Goal: Obtain resource: Download file/media

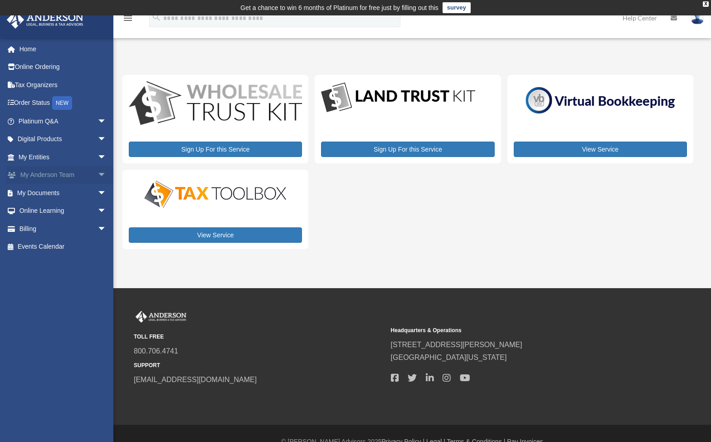
click at [85, 175] on link "My Anderson Team arrow_drop_down" at bounding box center [63, 175] width 114 height 18
click at [97, 194] on span "arrow_drop_down" at bounding box center [106, 193] width 18 height 19
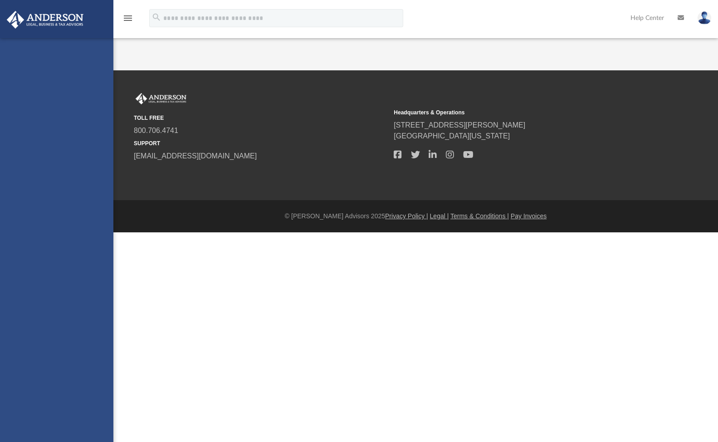
click at [48, 210] on div "[EMAIL_ADDRESS][DOMAIN_NAME] Sign Out [EMAIL_ADDRESS][DOMAIN_NAME] Home Online …" at bounding box center [56, 259] width 113 height 442
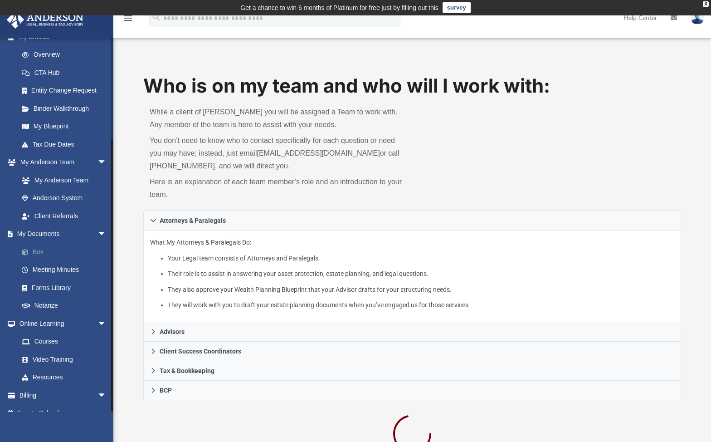
scroll to position [133, 0]
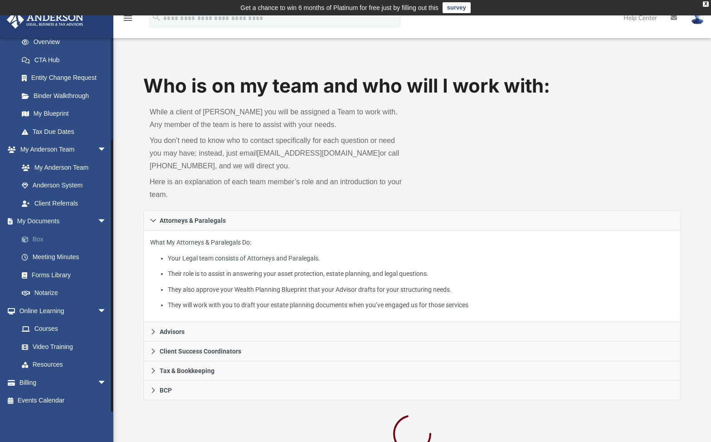
click at [42, 236] on link "Box" at bounding box center [66, 239] width 107 height 18
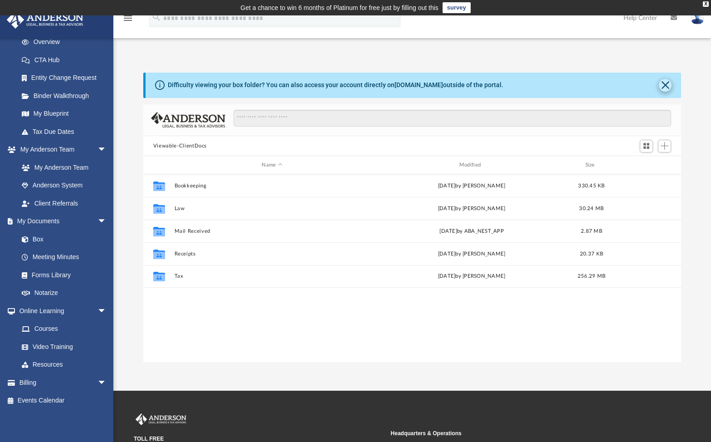
scroll to position [200, 531]
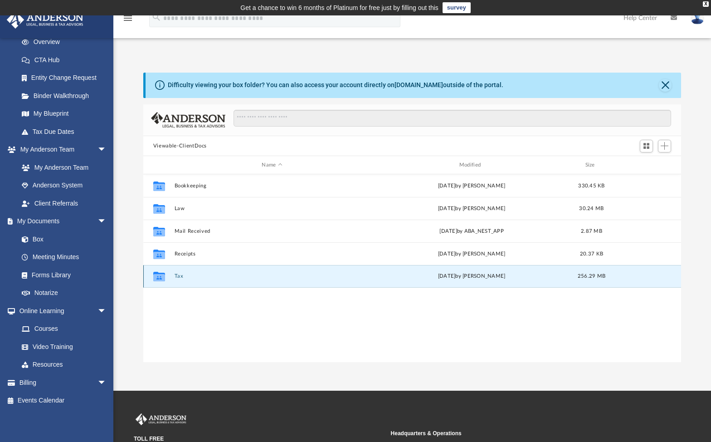
click at [179, 276] on button "Tax" at bounding box center [271, 276] width 195 height 6
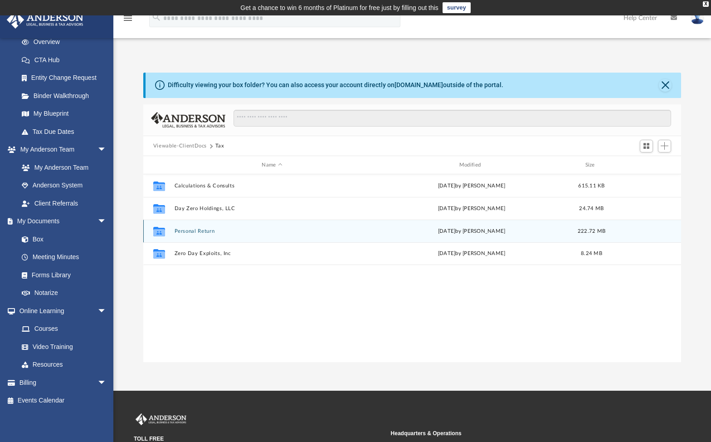
click at [196, 233] on button "Personal Return" at bounding box center [271, 231] width 195 height 6
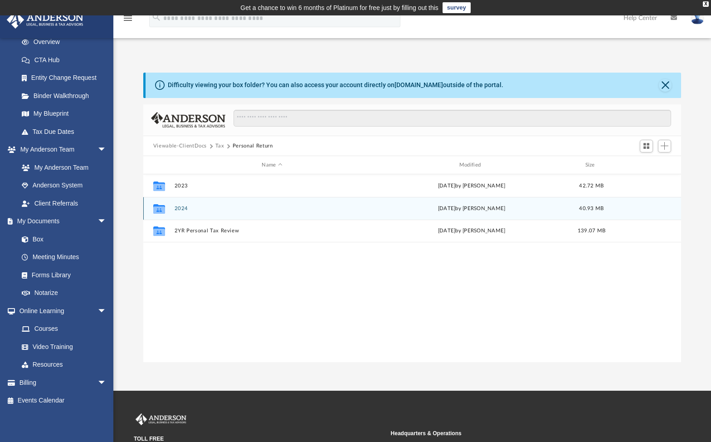
click at [185, 208] on button "2024" at bounding box center [271, 208] width 195 height 6
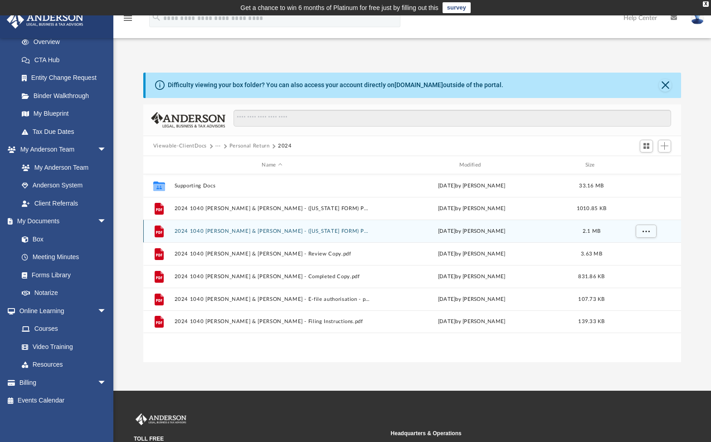
click at [249, 230] on button "2024 1040 Harris, Clinton & Elizabeth Hillman - (OKLAHOMA FORM) Print, Sign & M…" at bounding box center [271, 231] width 195 height 6
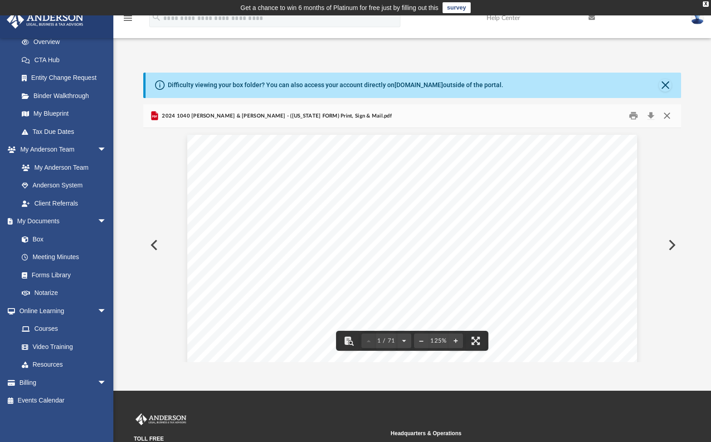
click at [667, 115] on button "Close" at bounding box center [667, 116] width 16 height 14
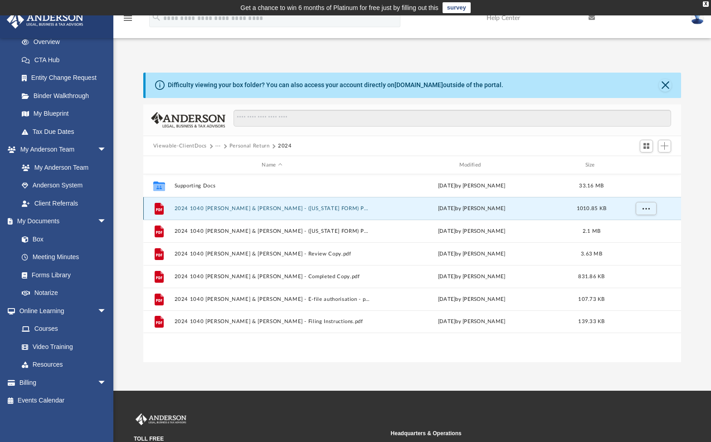
click at [299, 205] on button "2024 1040 [PERSON_NAME] & [PERSON_NAME] - ([US_STATE] FORM) Print, Sign & Mail.…" at bounding box center [271, 208] width 195 height 6
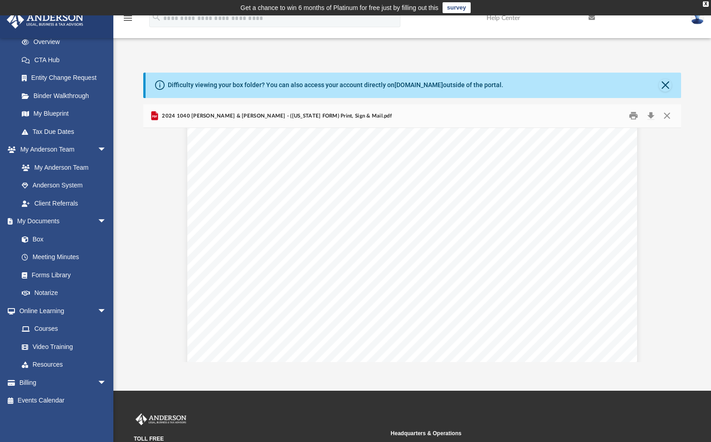
scroll to position [1678, 0]
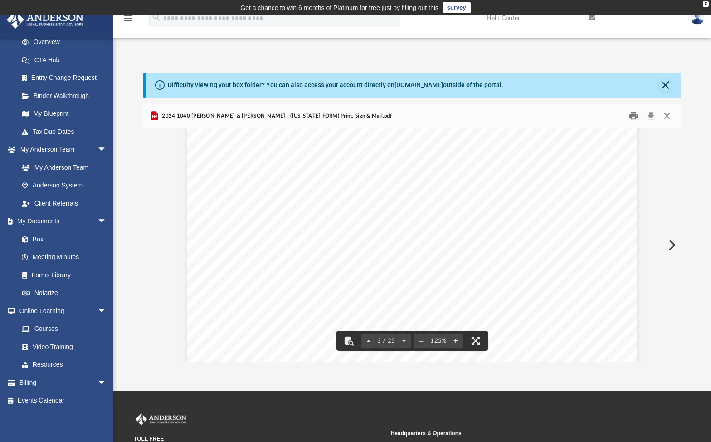
click at [635, 116] on button "Print" at bounding box center [634, 116] width 18 height 14
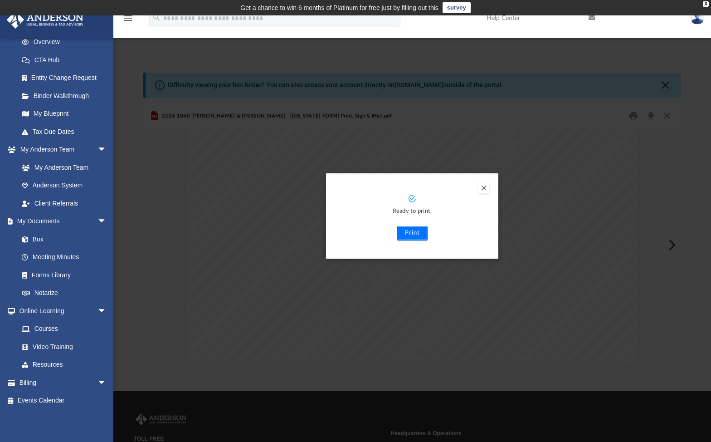
click at [418, 233] on button "Print" at bounding box center [412, 233] width 30 height 15
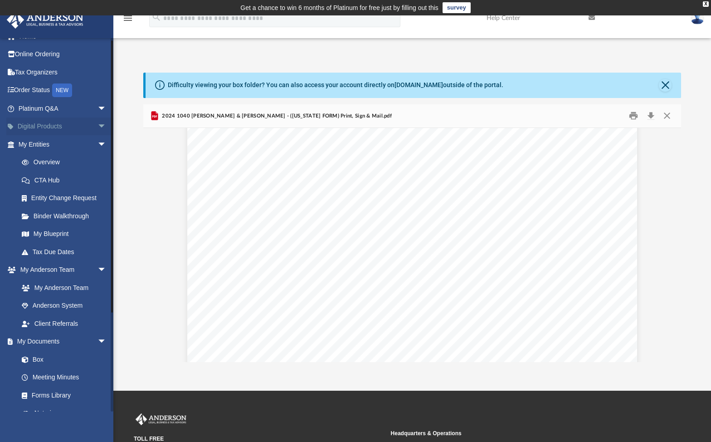
scroll to position [0, 0]
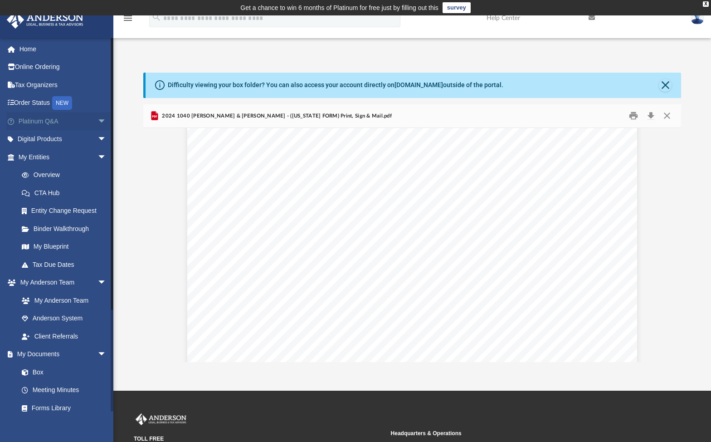
click at [38, 118] on link "Platinum Q&A arrow_drop_down" at bounding box center [63, 121] width 114 height 18
click at [97, 117] on span "arrow_drop_down" at bounding box center [106, 121] width 18 height 19
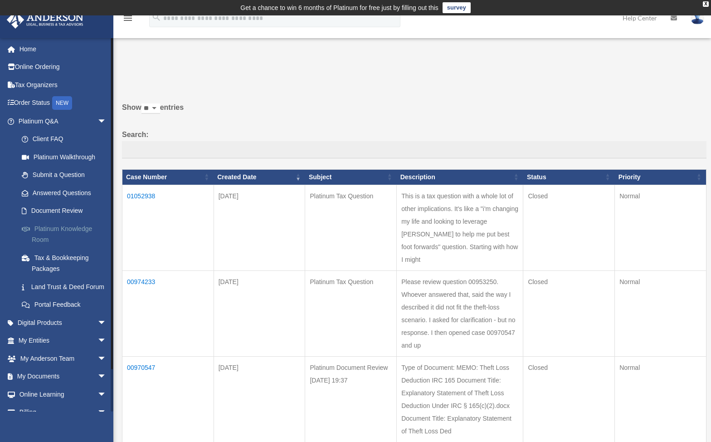
click at [69, 228] on link "Platinum Knowledge Room" at bounding box center [66, 233] width 107 height 29
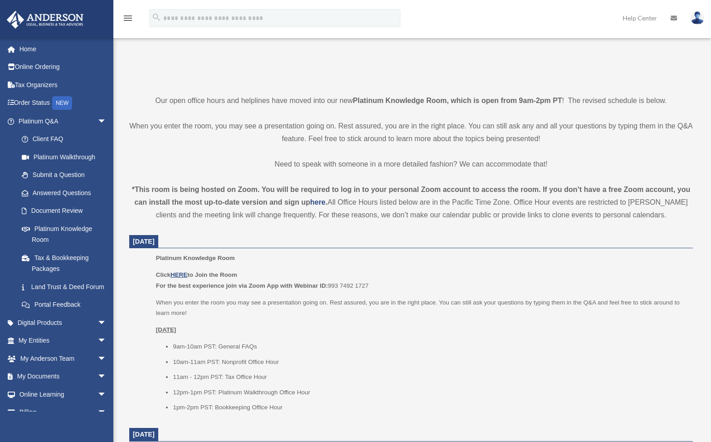
scroll to position [181, 0]
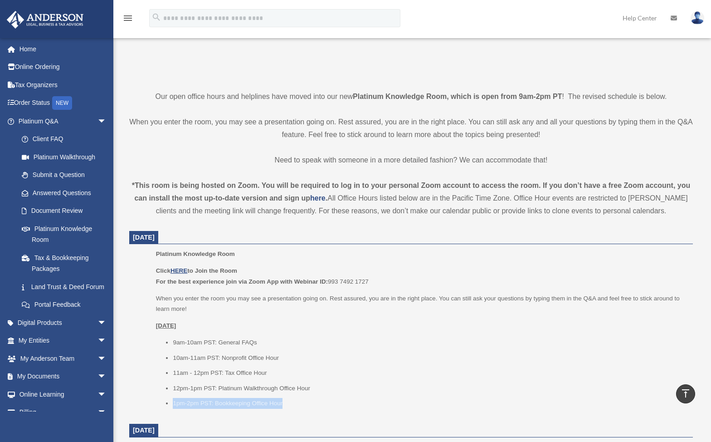
drag, startPoint x: 291, startPoint y: 405, endPoint x: 166, endPoint y: 403, distance: 125.2
click at [173, 403] on li "1pm-2pm PST: Bookkeeping Office Hour" at bounding box center [430, 403] width 514 height 11
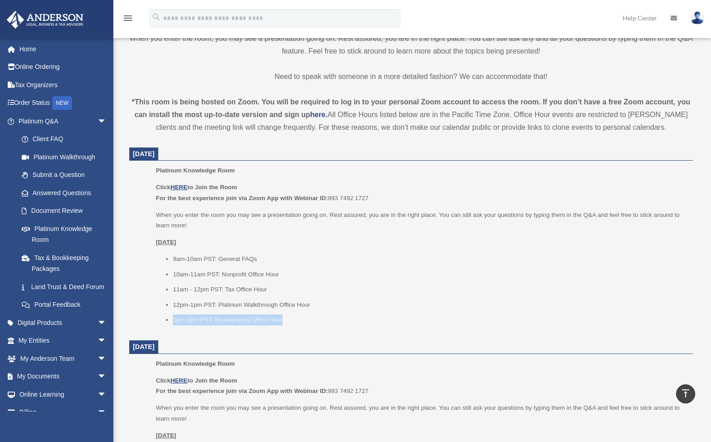
scroll to position [272, 0]
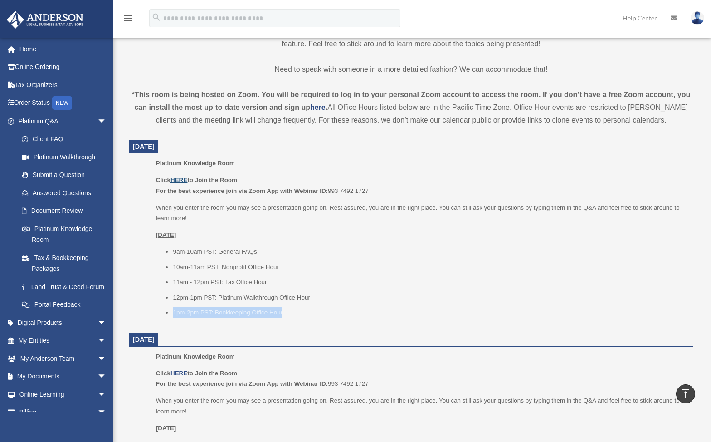
click at [185, 176] on u "HERE" at bounding box center [178, 179] width 17 height 7
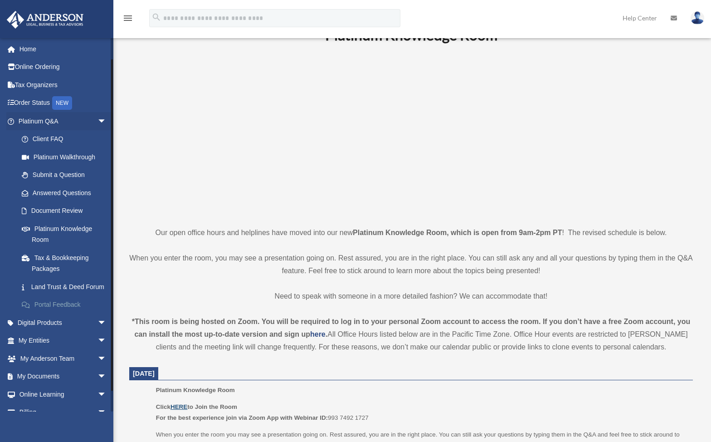
scroll to position [41, 0]
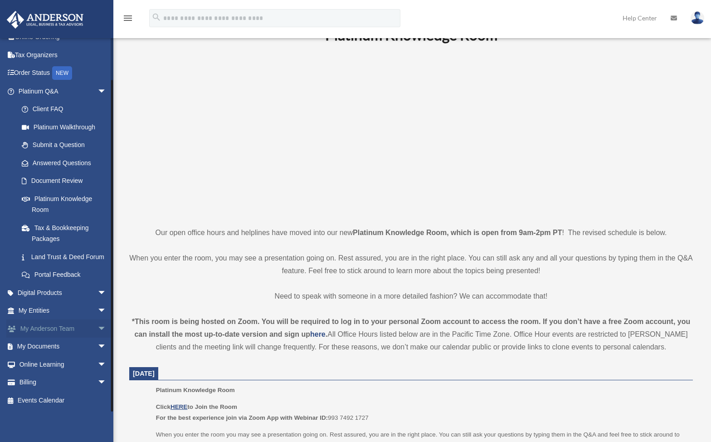
click at [97, 328] on span "arrow_drop_down" at bounding box center [106, 328] width 18 height 19
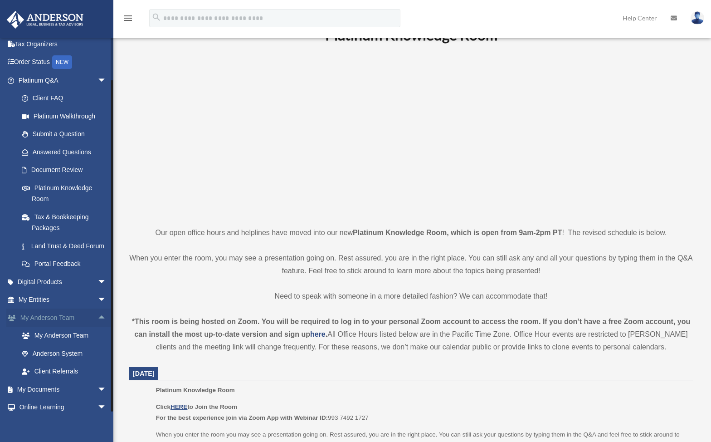
click at [97, 327] on span "arrow_drop_up" at bounding box center [106, 317] width 18 height 19
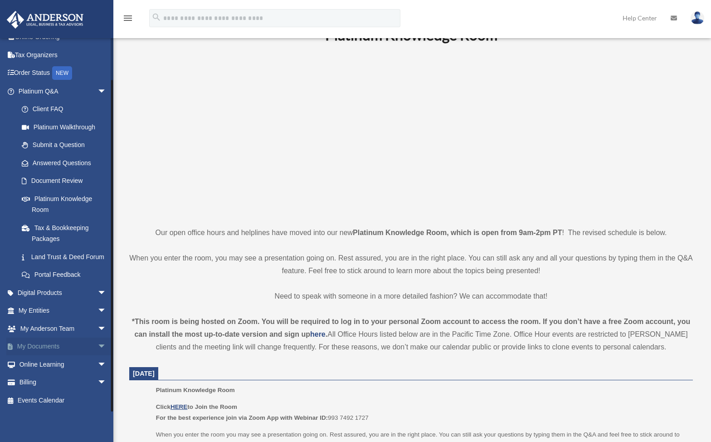
click at [97, 347] on span "arrow_drop_down" at bounding box center [106, 346] width 18 height 19
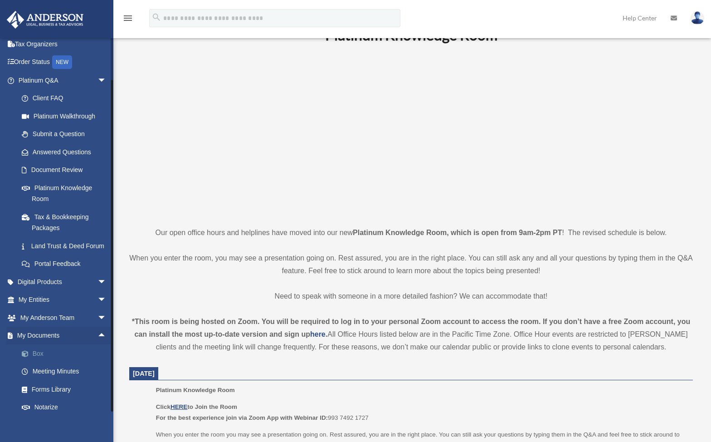
click at [48, 362] on link "Box" at bounding box center [66, 353] width 107 height 18
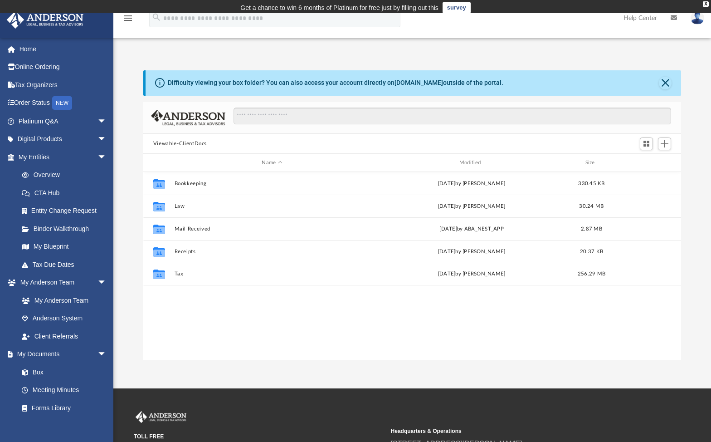
scroll to position [200, 531]
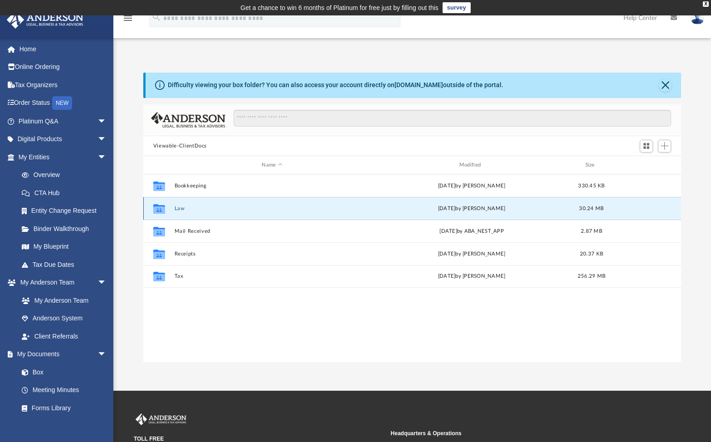
click at [185, 210] on button "Law" at bounding box center [271, 208] width 195 height 6
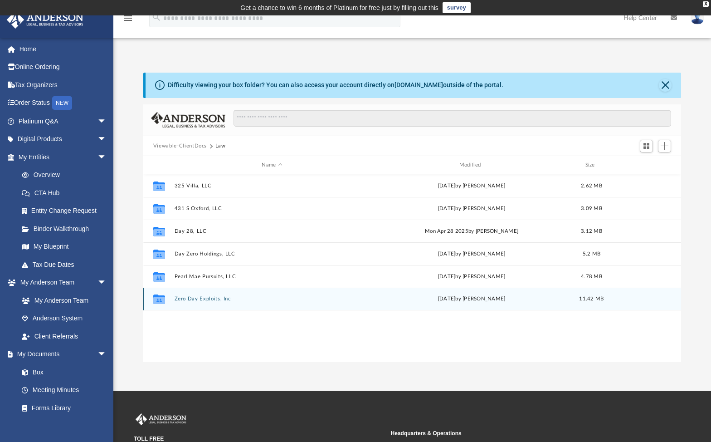
click at [197, 300] on button "Zero Day Exploits, Inc" at bounding box center [271, 299] width 195 height 6
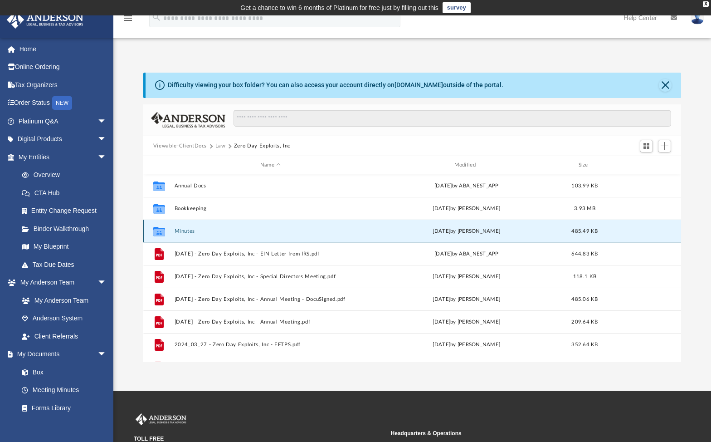
click at [191, 231] on button "Minutes" at bounding box center [270, 231] width 192 height 6
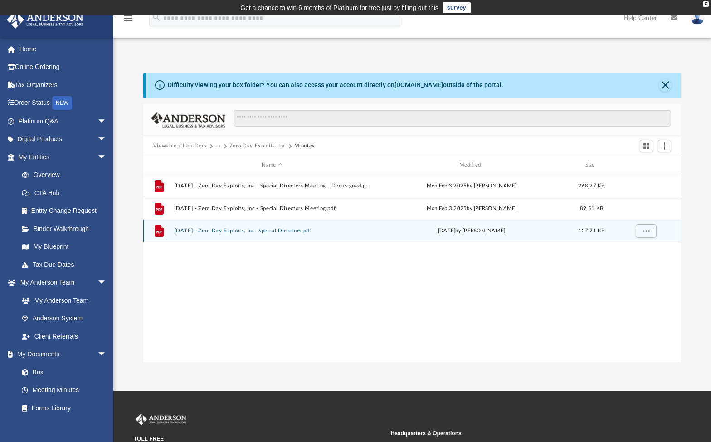
click at [292, 229] on button "2025.04.12 - Zero Day Exploits, Inc- Special Directors.pdf" at bounding box center [271, 231] width 195 height 6
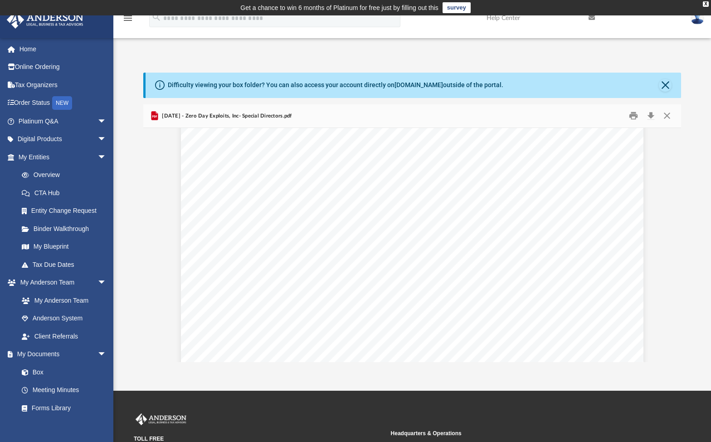
scroll to position [363, 0]
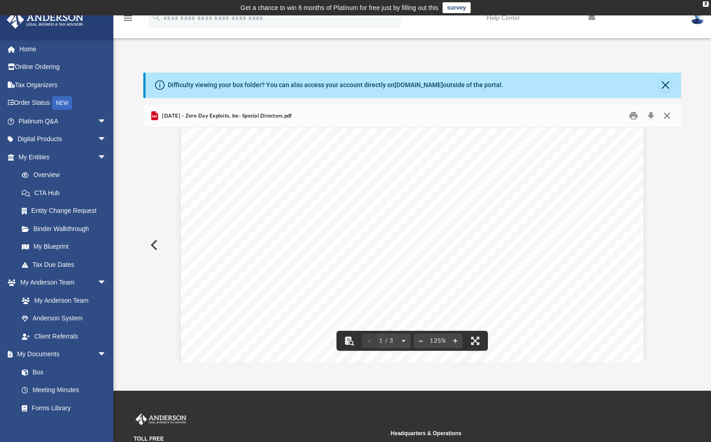
click at [670, 117] on button "Close" at bounding box center [667, 116] width 16 height 14
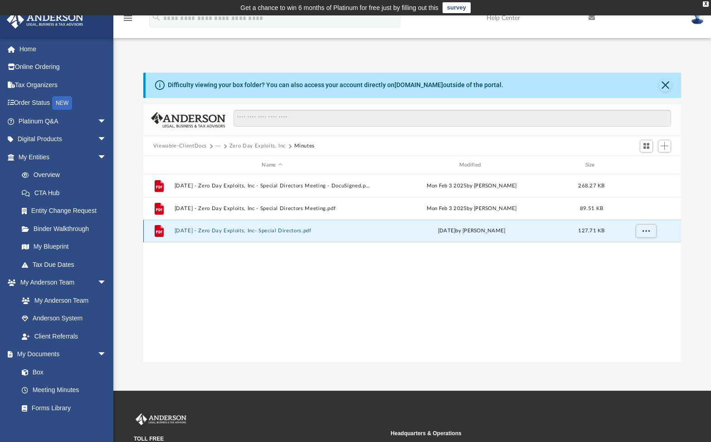
click at [293, 231] on button "2025.04.12 - Zero Day Exploits, Inc- Special Directors.pdf" at bounding box center [271, 231] width 195 height 6
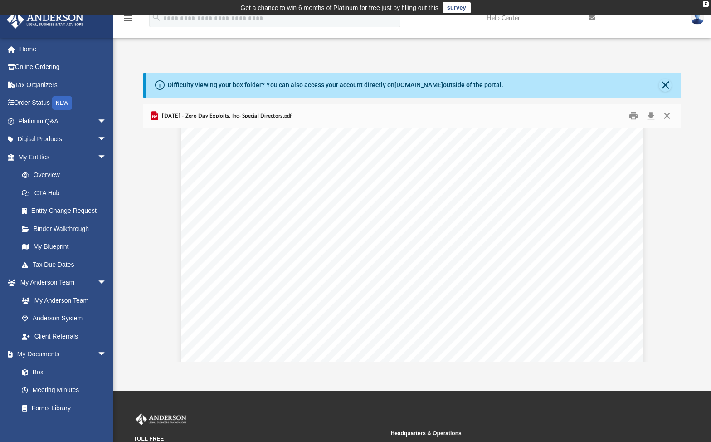
scroll to position [227, 0]
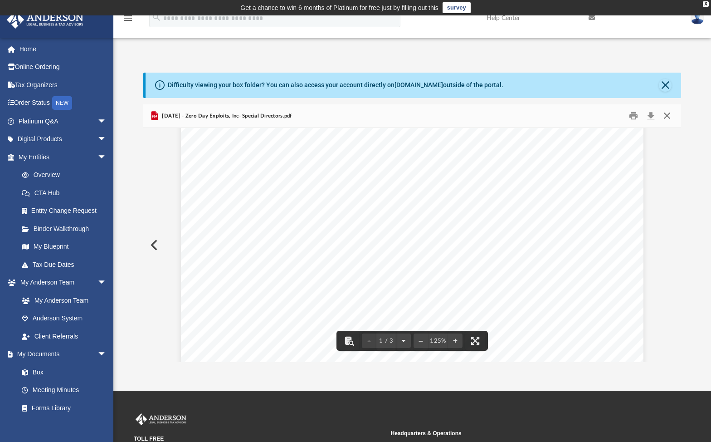
click at [667, 111] on button "Close" at bounding box center [667, 116] width 16 height 14
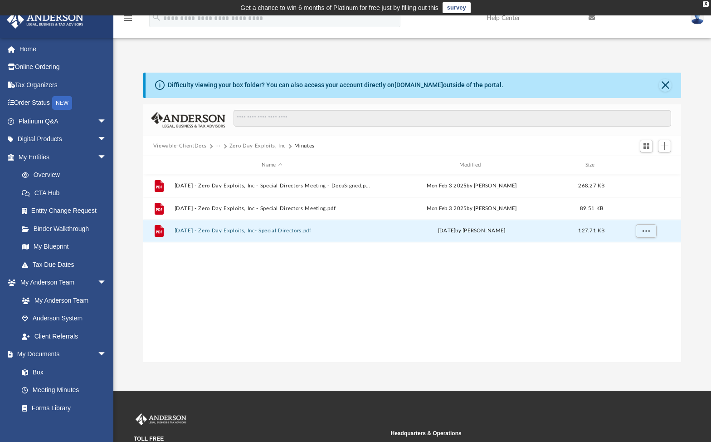
click at [230, 146] on button "Zero Day Exploits, Inc" at bounding box center [257, 146] width 56 height 8
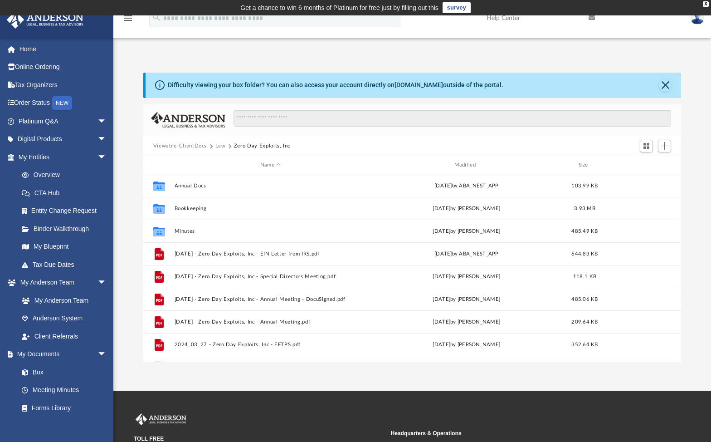
click at [222, 147] on button "Law" at bounding box center [220, 146] width 10 height 8
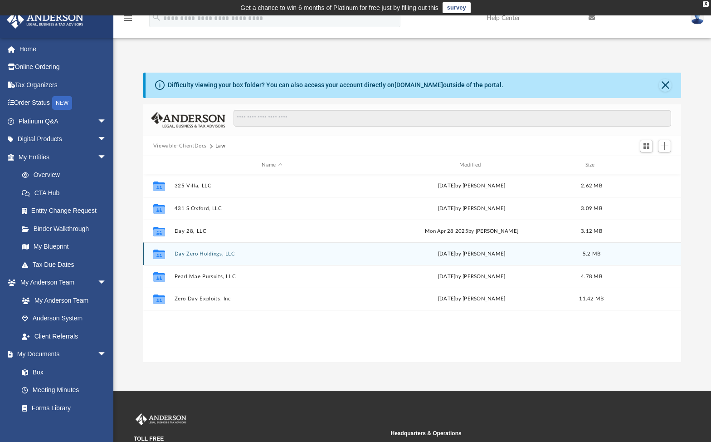
click at [198, 250] on div "Collaborated Folder Day Zero Holdings, LLC Thu Jul 3 2025 by Mercy Solon 5.2 MB" at bounding box center [412, 253] width 538 height 23
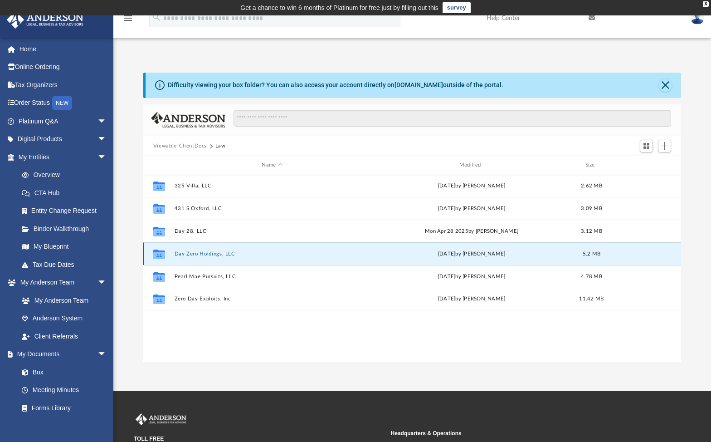
click at [200, 253] on button "Day Zero Holdings, LLC" at bounding box center [271, 254] width 195 height 6
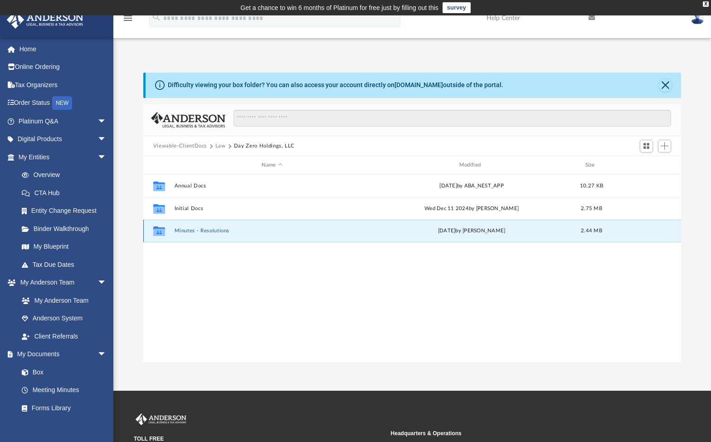
click at [198, 229] on button "Minutes - Resolutions" at bounding box center [271, 231] width 195 height 6
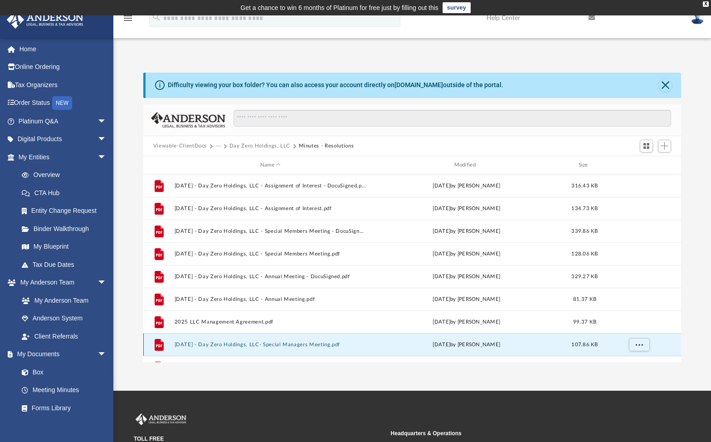
click at [283, 344] on button "2025.04.14 - Day Zero Holdings, LLC- Special Managers Meeting.pdf" at bounding box center [270, 344] width 192 height 6
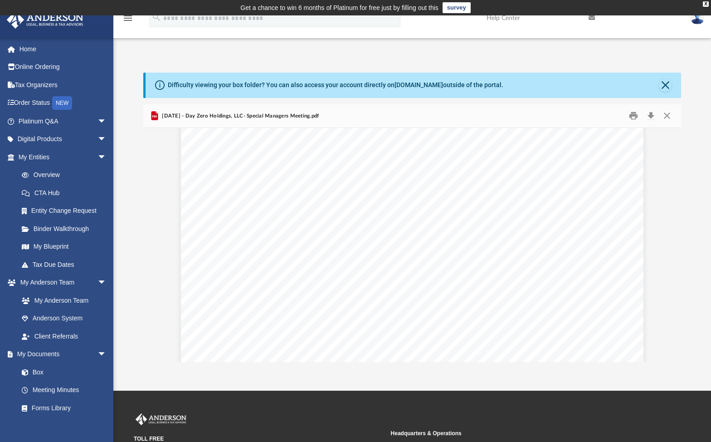
scroll to position [589, 0]
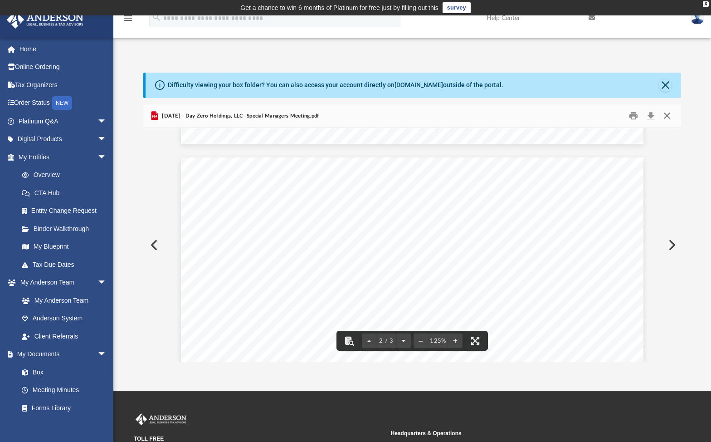
click at [671, 118] on button "Close" at bounding box center [667, 116] width 16 height 14
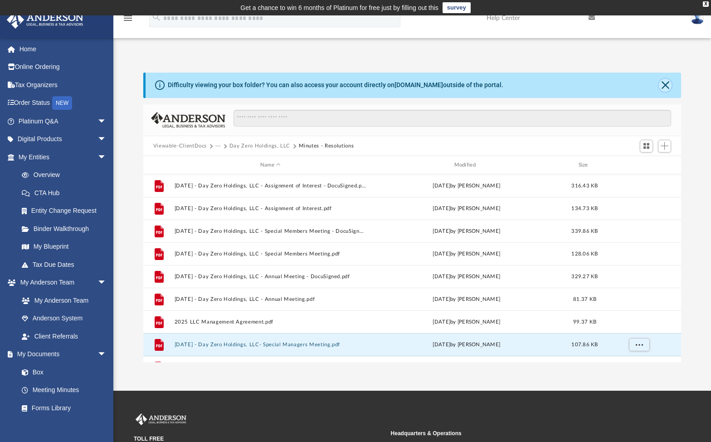
click at [665, 86] on button "Close" at bounding box center [665, 85] width 13 height 13
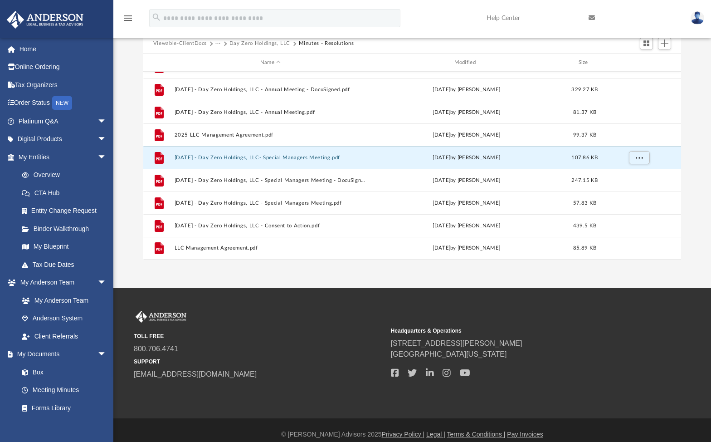
scroll to position [79, 0]
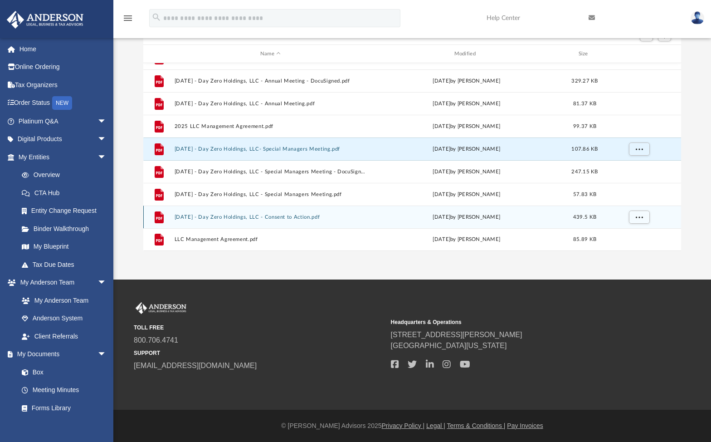
click at [276, 218] on button "2025.07.01 - Day Zero Holdings, LLC - Consent to Action.pdf" at bounding box center [270, 217] width 192 height 6
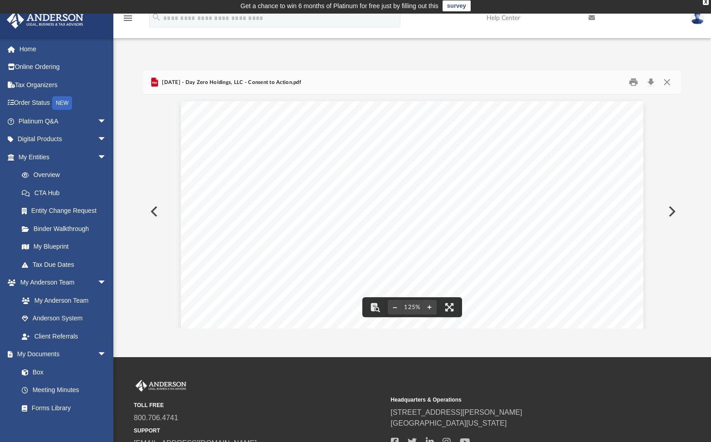
scroll to position [0, 0]
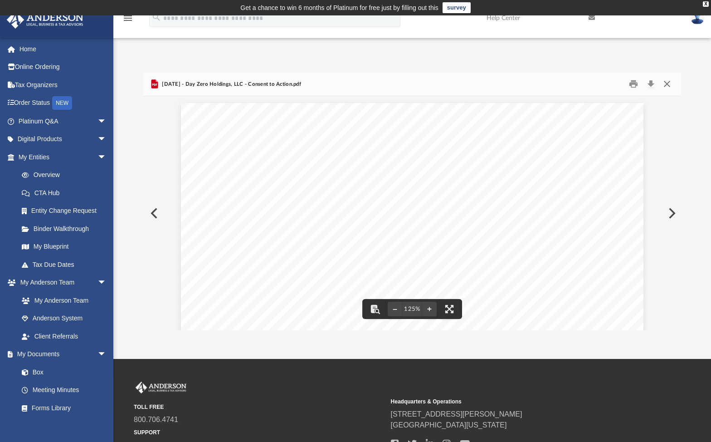
click at [667, 83] on button "Close" at bounding box center [667, 84] width 16 height 14
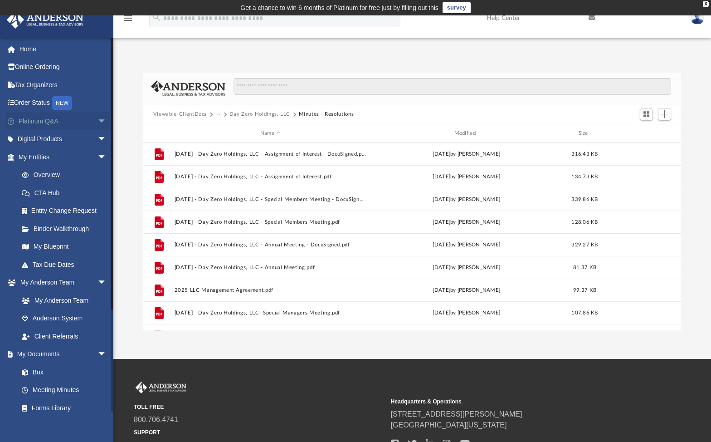
click at [97, 117] on span "arrow_drop_down" at bounding box center [106, 121] width 18 height 19
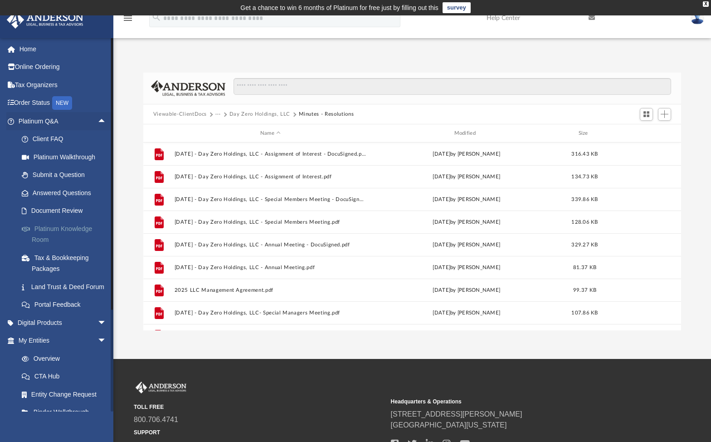
click at [67, 227] on link "Platinum Knowledge Room" at bounding box center [66, 233] width 107 height 29
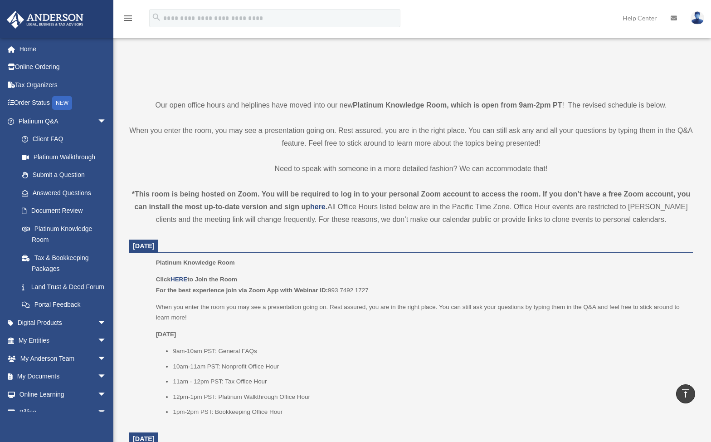
scroll to position [229, 0]
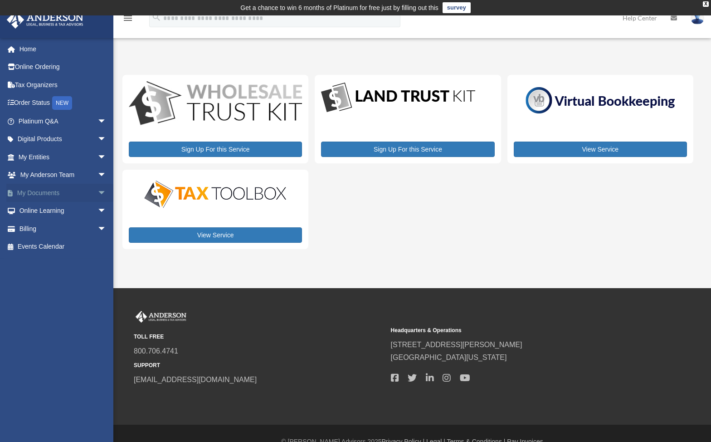
click at [97, 190] on span "arrow_drop_down" at bounding box center [106, 193] width 18 height 19
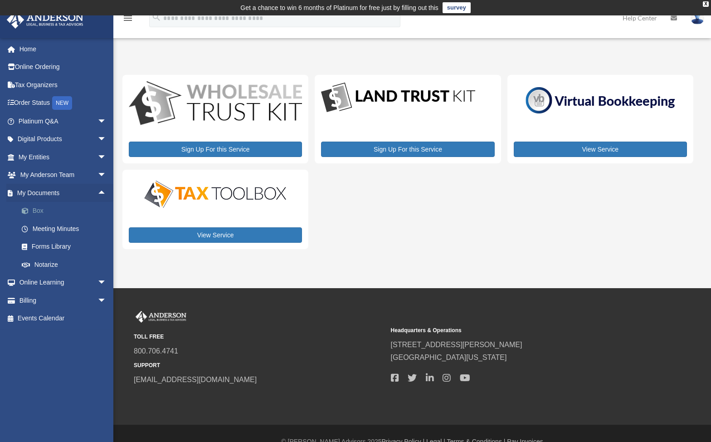
click at [51, 205] on link "Box" at bounding box center [66, 211] width 107 height 18
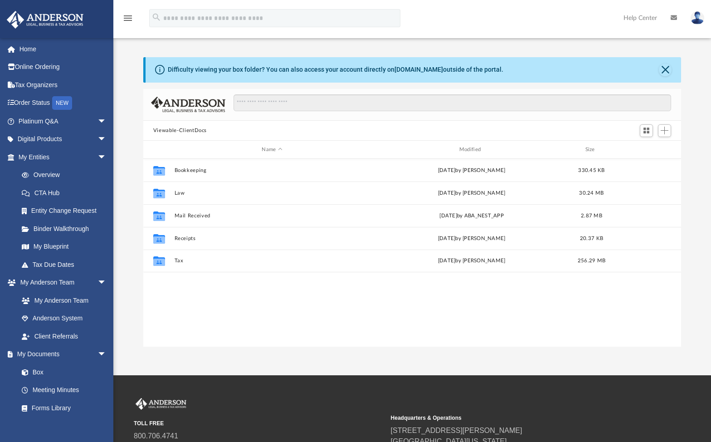
scroll to position [200, 531]
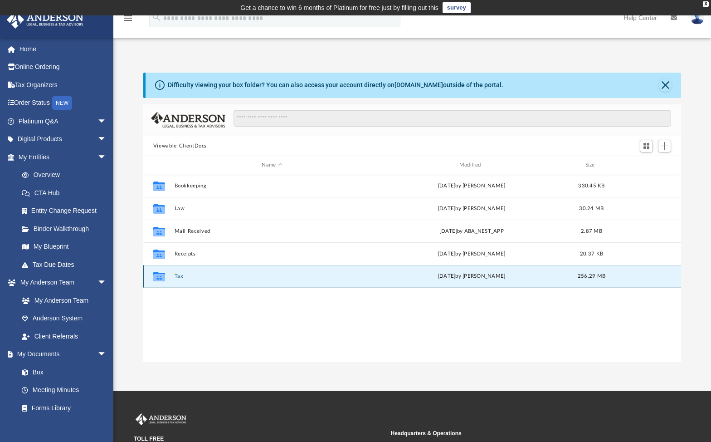
click at [183, 276] on button "Tax" at bounding box center [271, 276] width 195 height 6
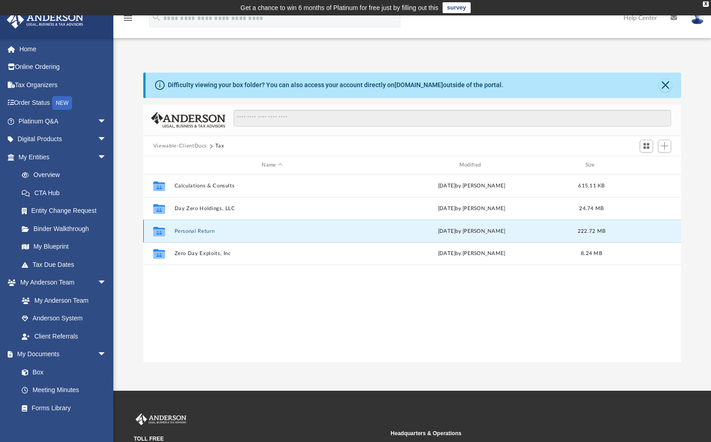
click at [206, 229] on button "Personal Return" at bounding box center [271, 231] width 195 height 6
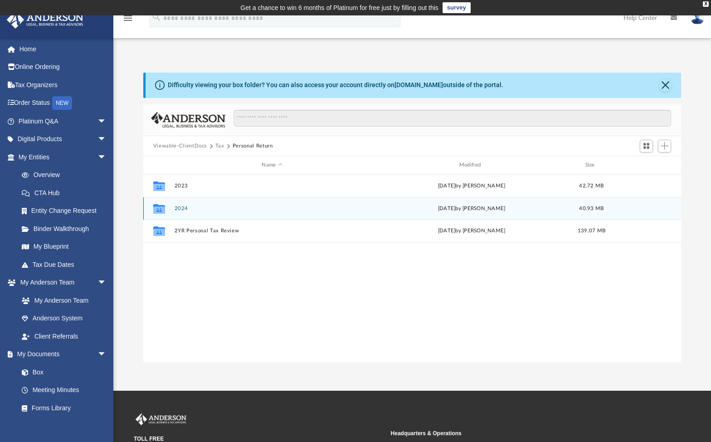
click at [186, 204] on div "Collaborated Folder 2024 [DATE] by [PERSON_NAME] 40.93 MB" at bounding box center [412, 208] width 538 height 23
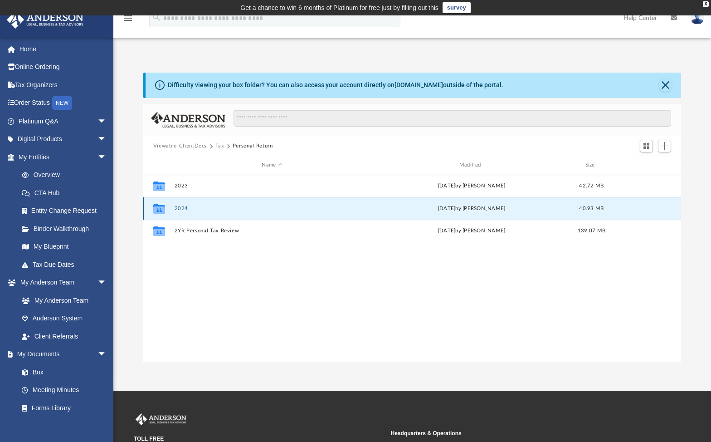
click at [180, 209] on button "2024" at bounding box center [271, 208] width 195 height 6
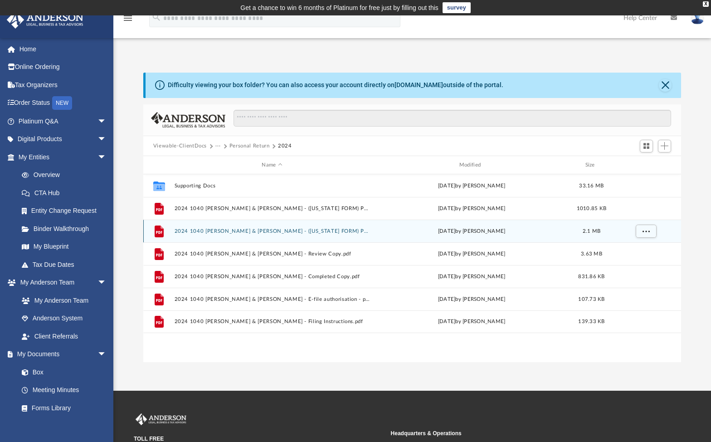
click at [270, 232] on button "2024 1040 [PERSON_NAME] & [PERSON_NAME] - ([US_STATE] FORM) Print, Sign & Mail.…" at bounding box center [271, 231] width 195 height 6
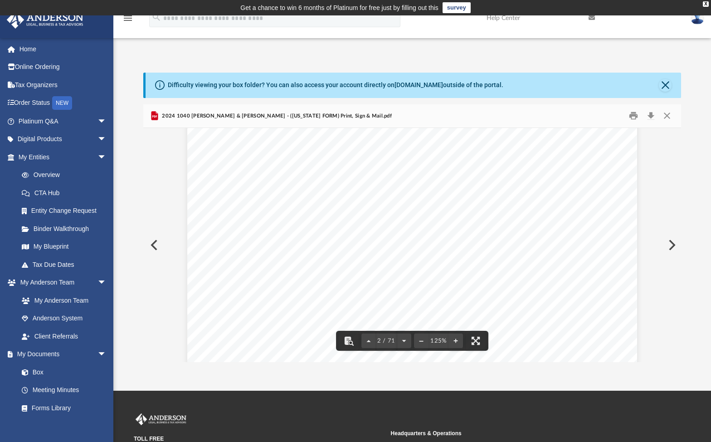
scroll to position [721, 0]
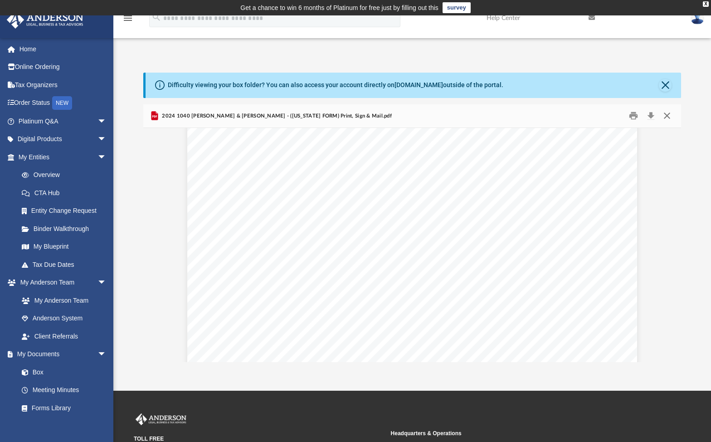
click at [670, 114] on button "Close" at bounding box center [667, 116] width 16 height 14
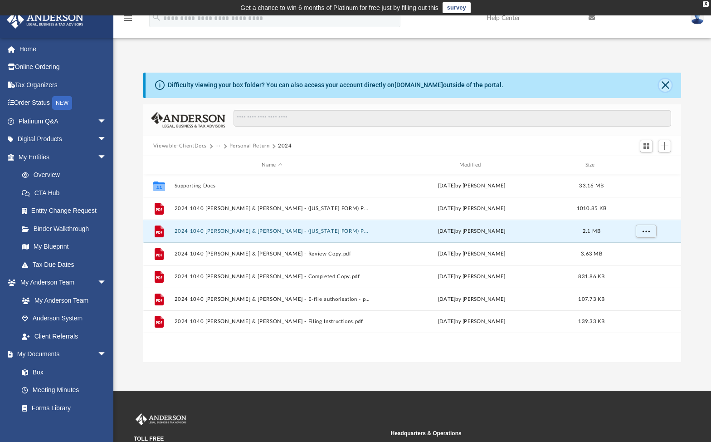
click at [668, 84] on button "Close" at bounding box center [665, 85] width 13 height 13
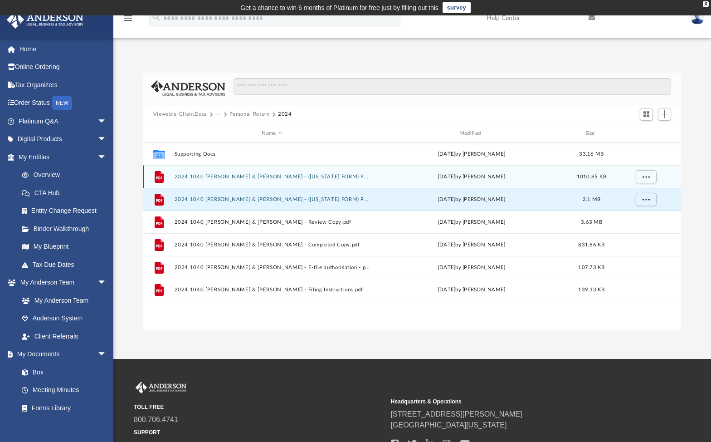
click at [321, 177] on button "2024 1040 [PERSON_NAME] & [PERSON_NAME] - ([US_STATE] FORM) Print, Sign & Mail.…" at bounding box center [271, 177] width 195 height 6
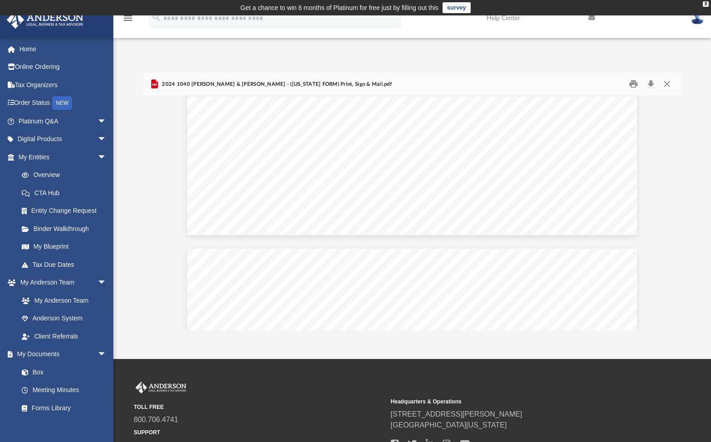
scroll to position [4383, 0]
